Goal: Task Accomplishment & Management: Use online tool/utility

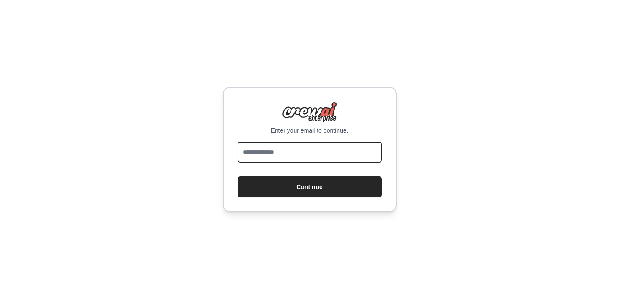
click at [294, 155] on input "email" at bounding box center [310, 152] width 144 height 21
type input "**********"
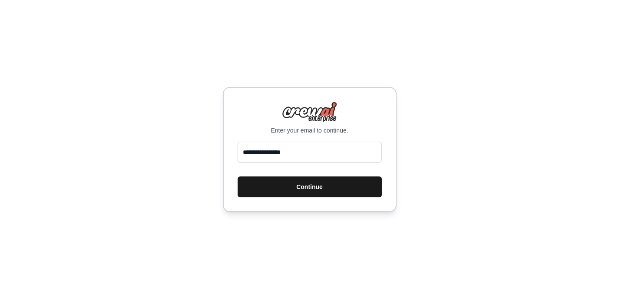
click at [303, 195] on button "Continue" at bounding box center [310, 186] width 144 height 21
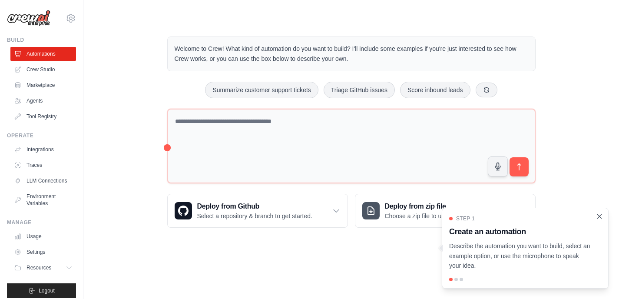
click at [602, 218] on icon "Close walkthrough" at bounding box center [599, 216] width 8 height 8
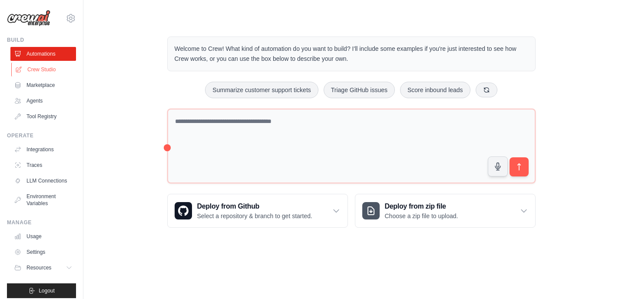
click at [43, 68] on link "Crew Studio" at bounding box center [44, 70] width 66 height 14
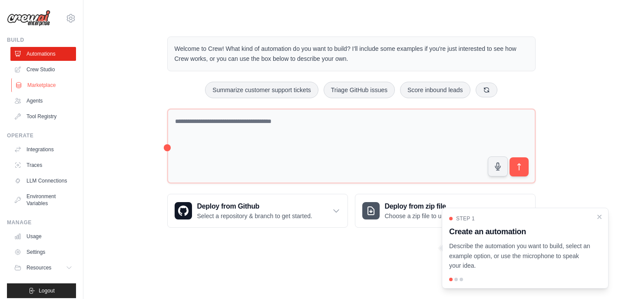
click at [52, 84] on link "Marketplace" at bounding box center [44, 85] width 66 height 14
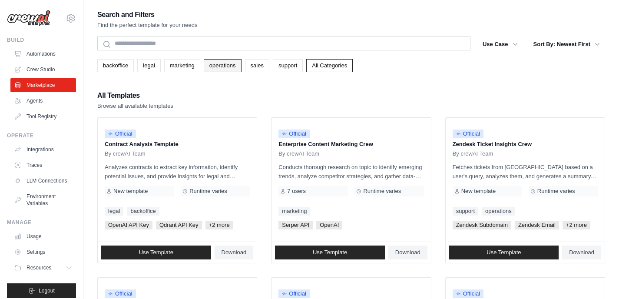
click at [241, 65] on link "operations" at bounding box center [223, 65] width 38 height 13
